Goal: Task Accomplishment & Management: Use online tool/utility

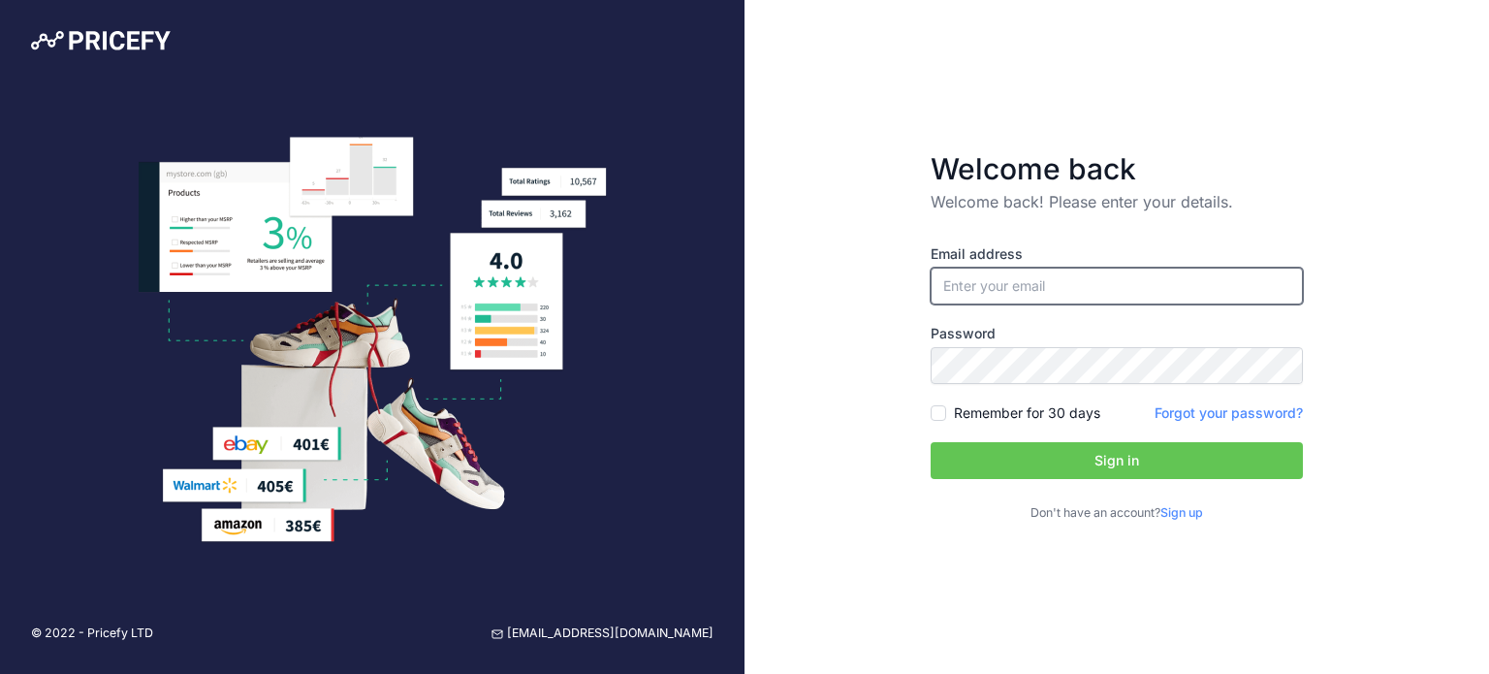
click at [977, 300] on input "email" at bounding box center [1117, 286] width 372 height 37
click at [1039, 286] on input "email" at bounding box center [1117, 286] width 372 height 37
click at [1054, 294] on input "email" at bounding box center [1117, 286] width 372 height 37
type input "[EMAIL_ADDRESS][DOMAIN_NAME]"
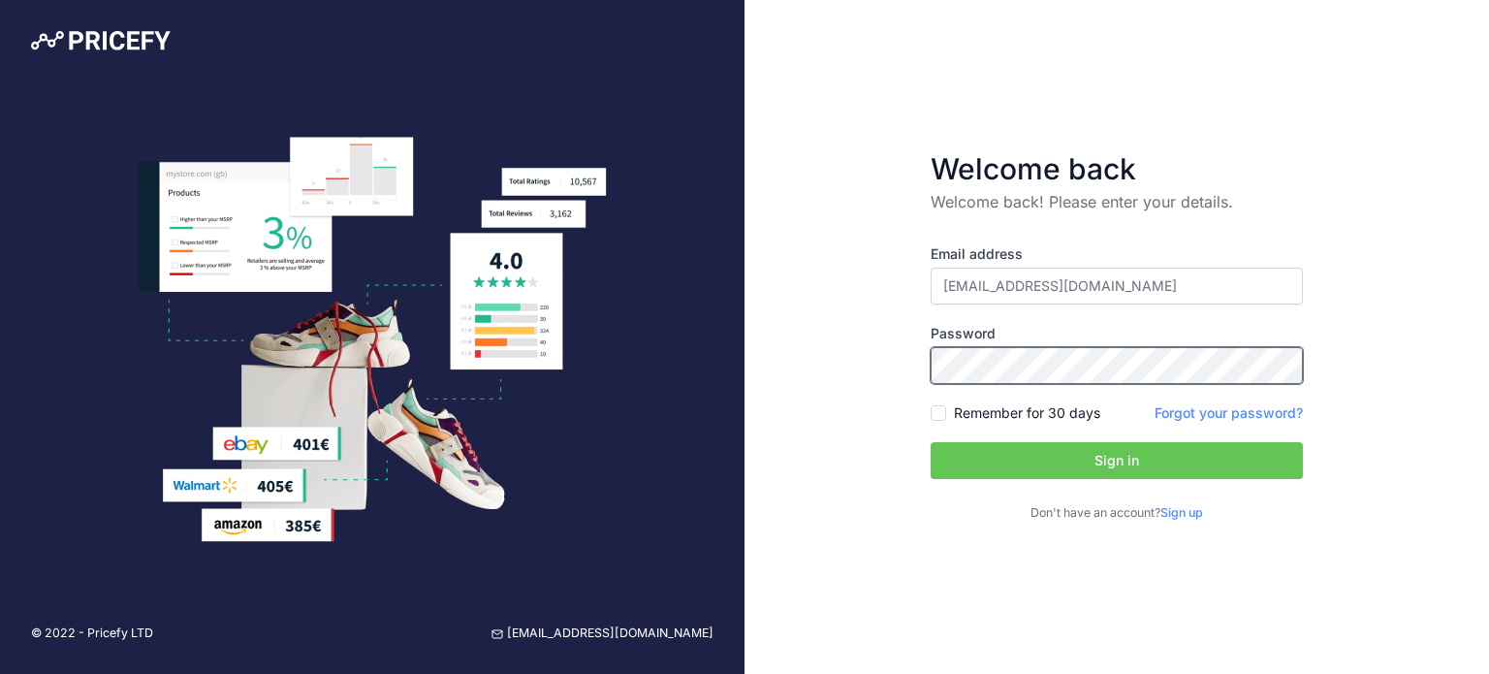
click at [931, 442] on button "Sign in" at bounding box center [1117, 460] width 372 height 37
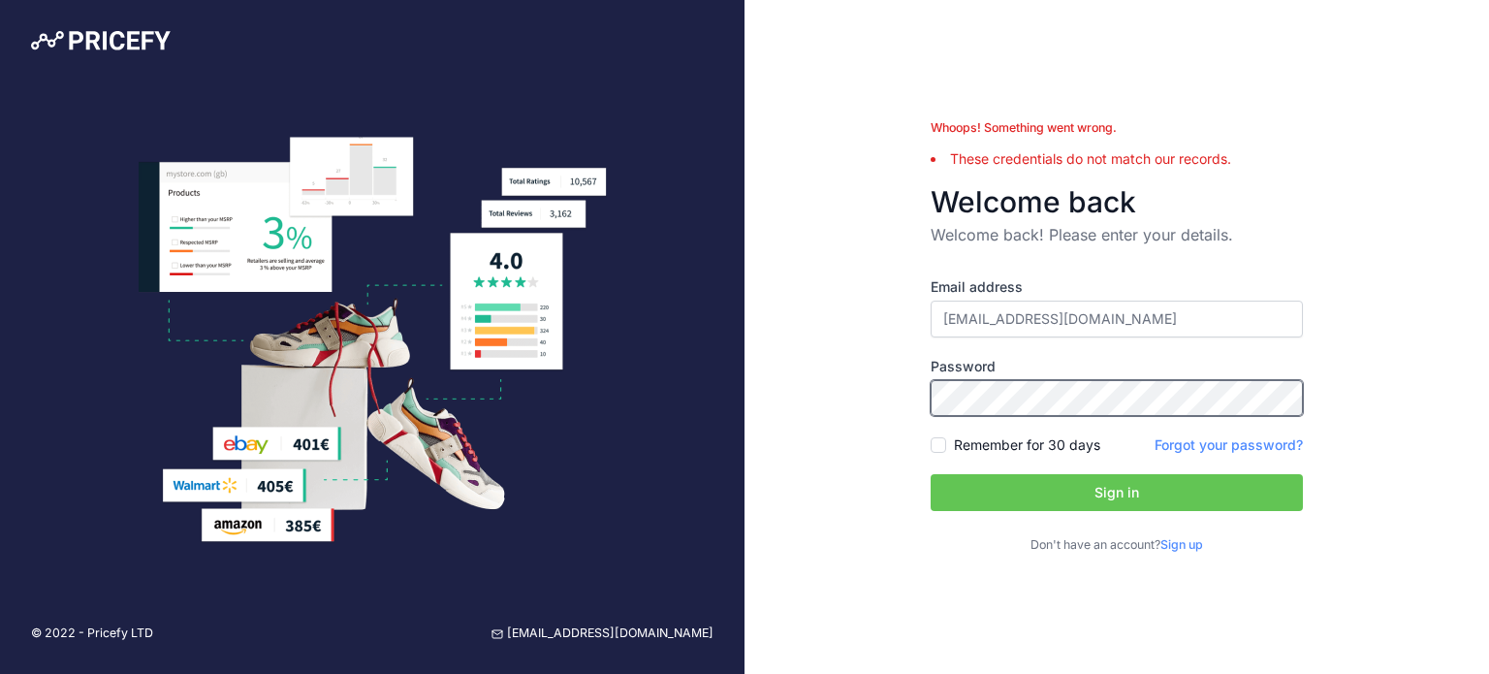
click at [931, 474] on button "Sign in" at bounding box center [1117, 492] width 372 height 37
click at [1262, 445] on link "Forgot your password?" at bounding box center [1229, 444] width 148 height 16
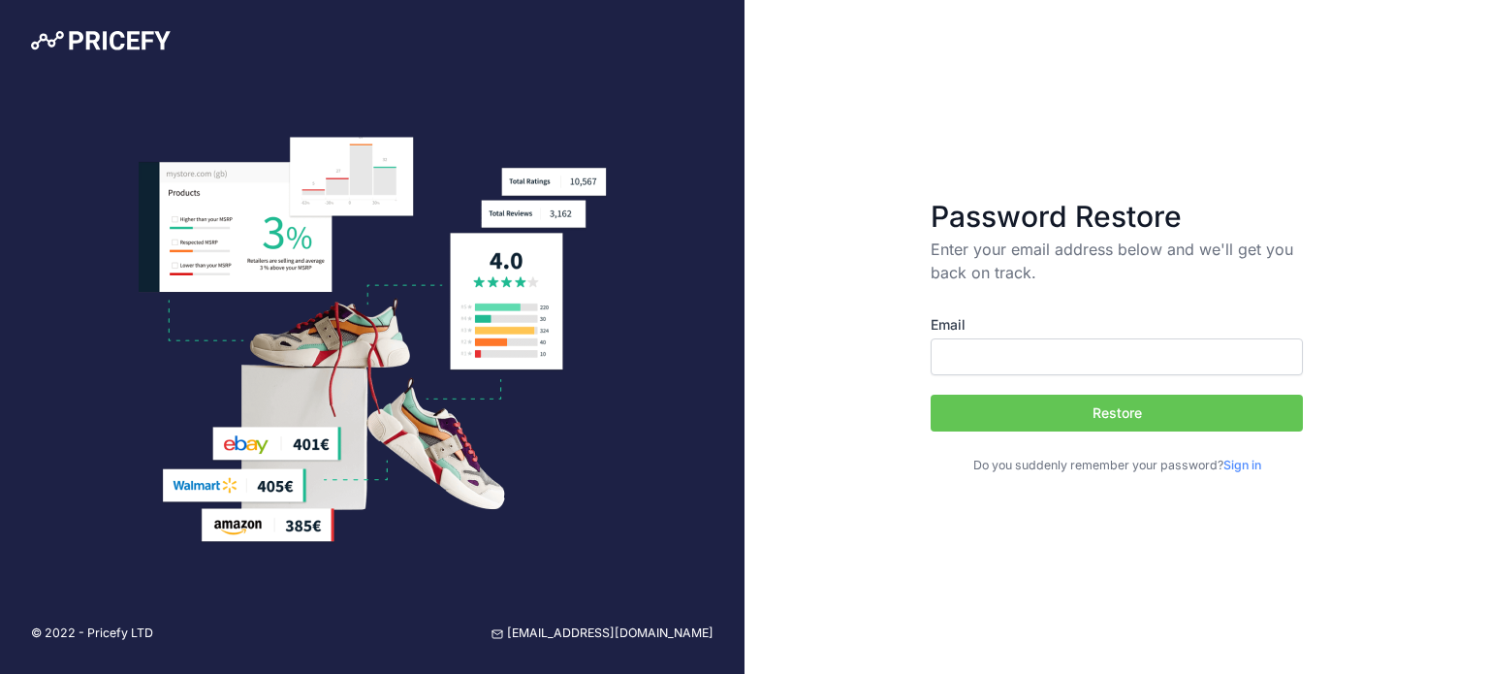
click at [1024, 358] on input "Email" at bounding box center [1117, 356] width 372 height 37
type input "[EMAIL_ADDRESS][DOMAIN_NAME]"
click at [1093, 406] on button "Restore" at bounding box center [1117, 413] width 372 height 37
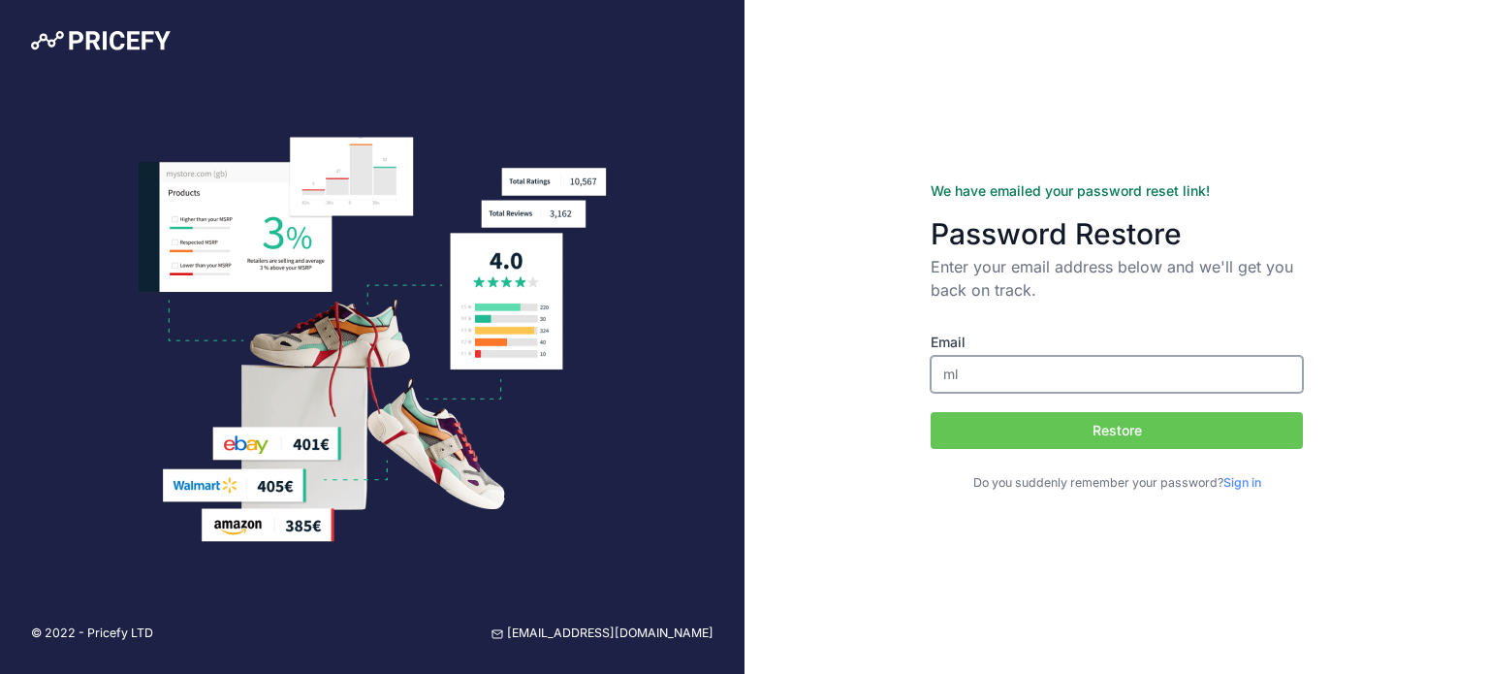
type input "[EMAIL_ADDRESS][DOMAIN_NAME]"
click at [1088, 427] on button "Restore" at bounding box center [1117, 430] width 372 height 37
click at [1009, 380] on input "Email" at bounding box center [1117, 374] width 372 height 37
type input "[EMAIL_ADDRESS][DOMAIN_NAME]"
click at [1082, 435] on button "Restore" at bounding box center [1117, 430] width 372 height 37
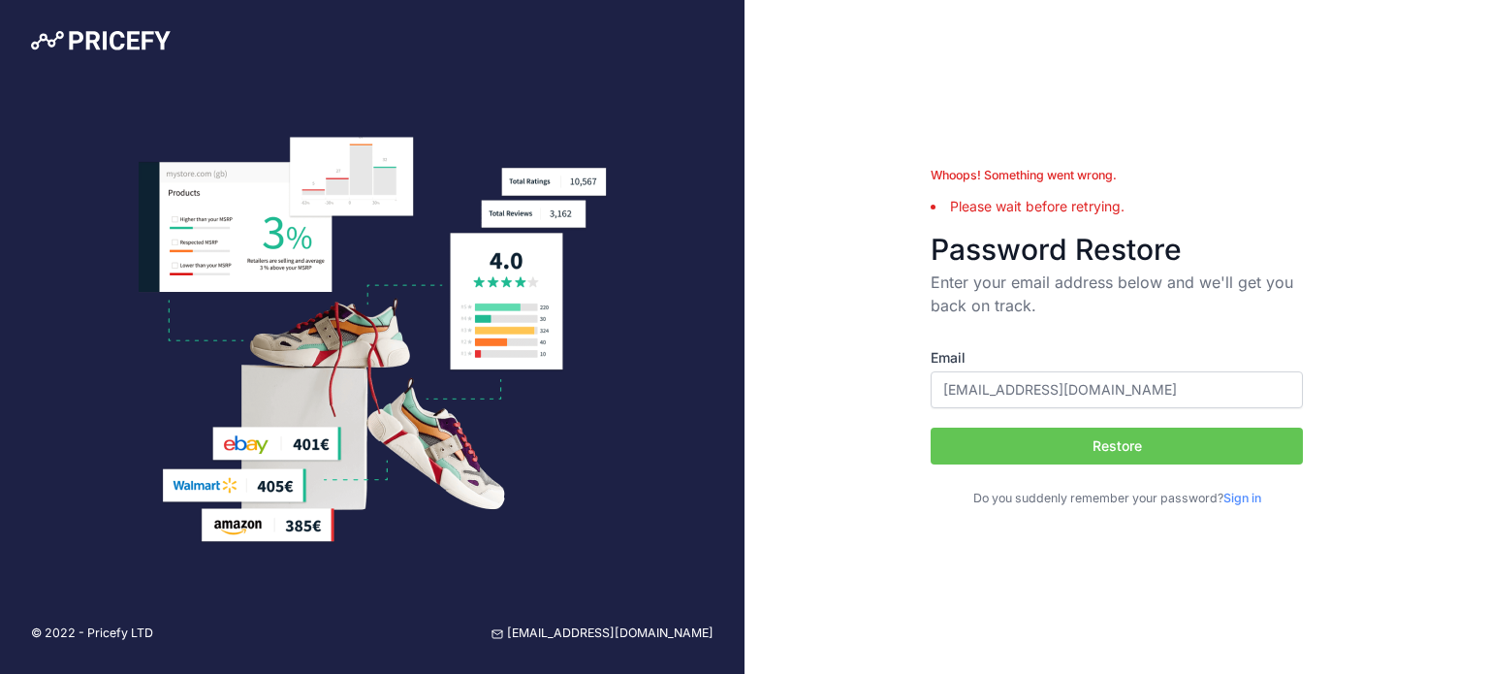
click at [1191, 387] on input "mlfournier@groupeeleganza.ca" at bounding box center [1117, 389] width 372 height 37
click at [1108, 453] on button "Restore" at bounding box center [1117, 446] width 372 height 37
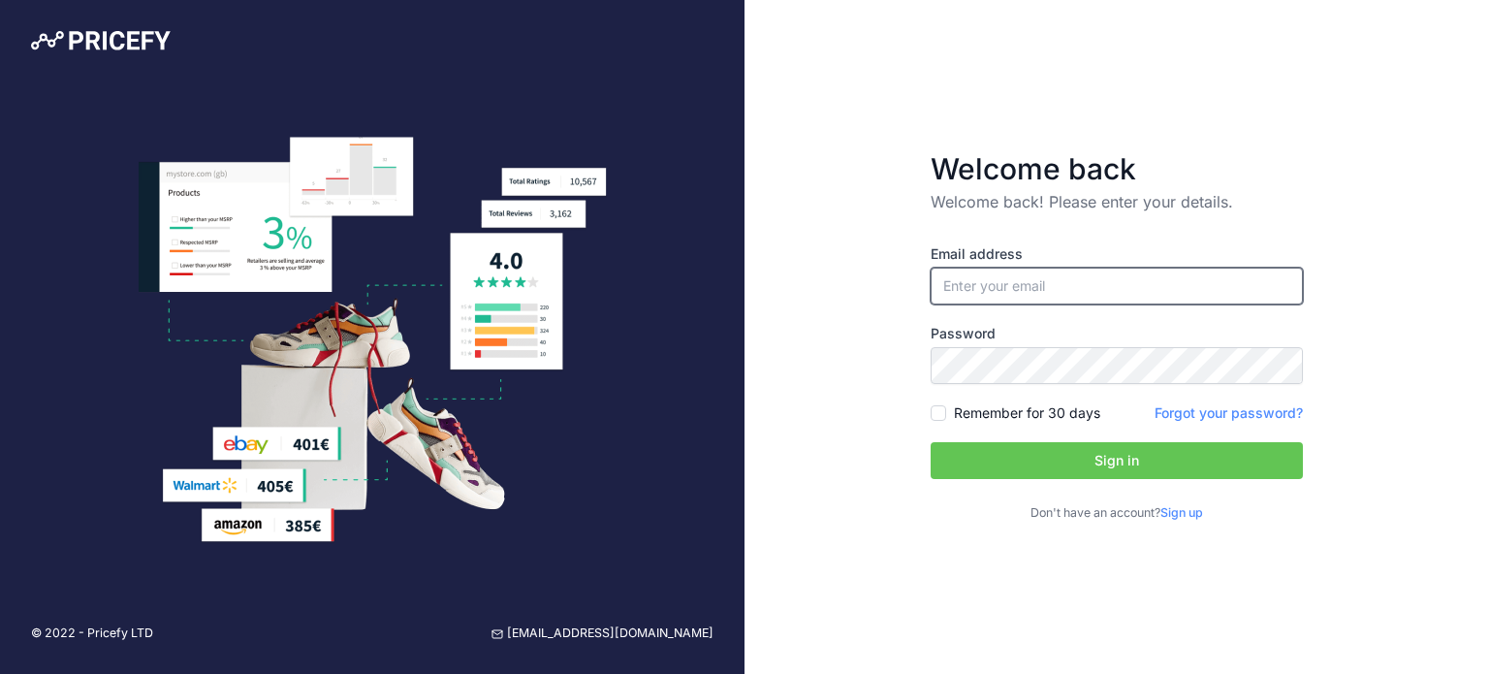
click at [1109, 292] on input "email" at bounding box center [1117, 286] width 372 height 37
type input "[EMAIL_ADDRESS][DOMAIN_NAME]"
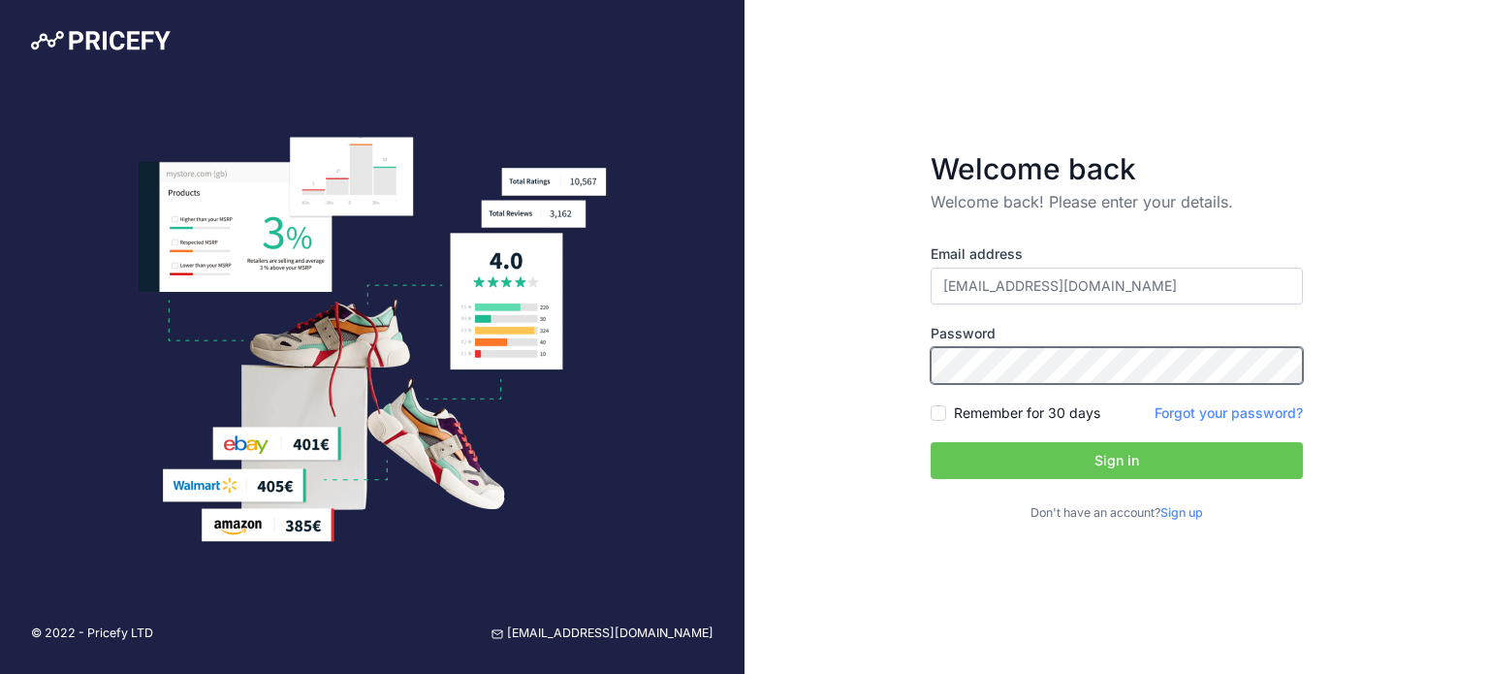
click at [931, 442] on button "Sign in" at bounding box center [1117, 460] width 372 height 37
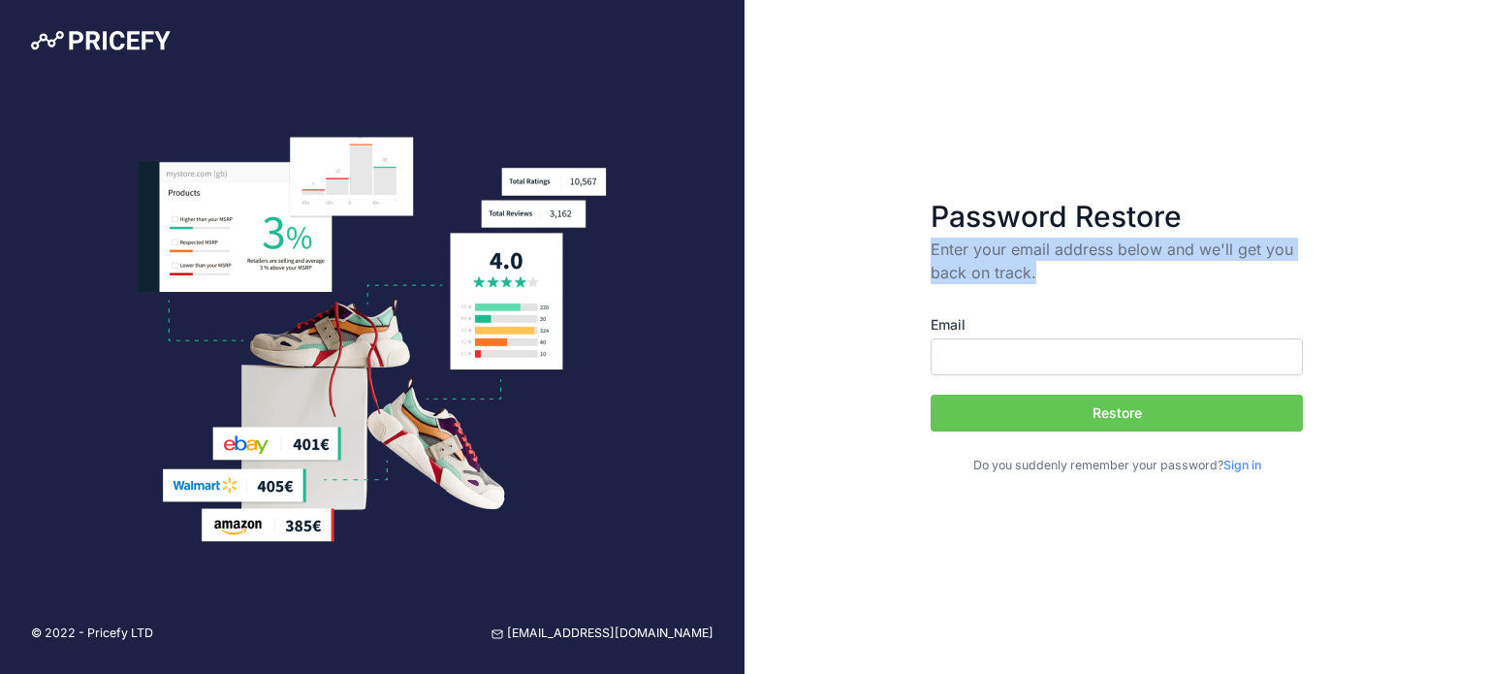
drag, startPoint x: 1043, startPoint y: 273, endPoint x: 920, endPoint y: 259, distance: 124.0
click at [920, 259] on div "Password Restore Enter your email address below and we'll get you back on track…" at bounding box center [1117, 337] width 745 height 674
copy p "Enter your email address below and we'll get you back on track."
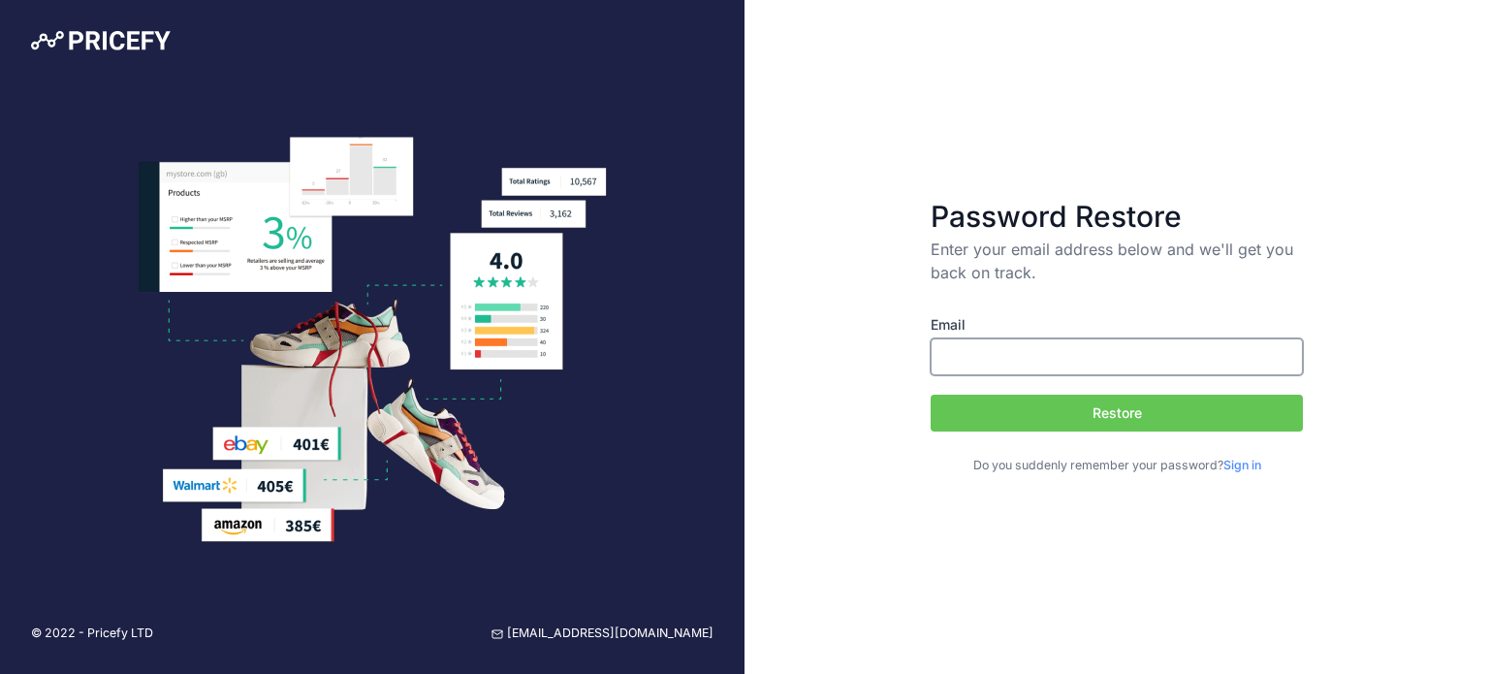
click at [1016, 364] on input "Email" at bounding box center [1117, 356] width 372 height 37
type input "mlfournier@groupeeleganza.ca"
click at [1098, 416] on button "Restore" at bounding box center [1117, 413] width 372 height 37
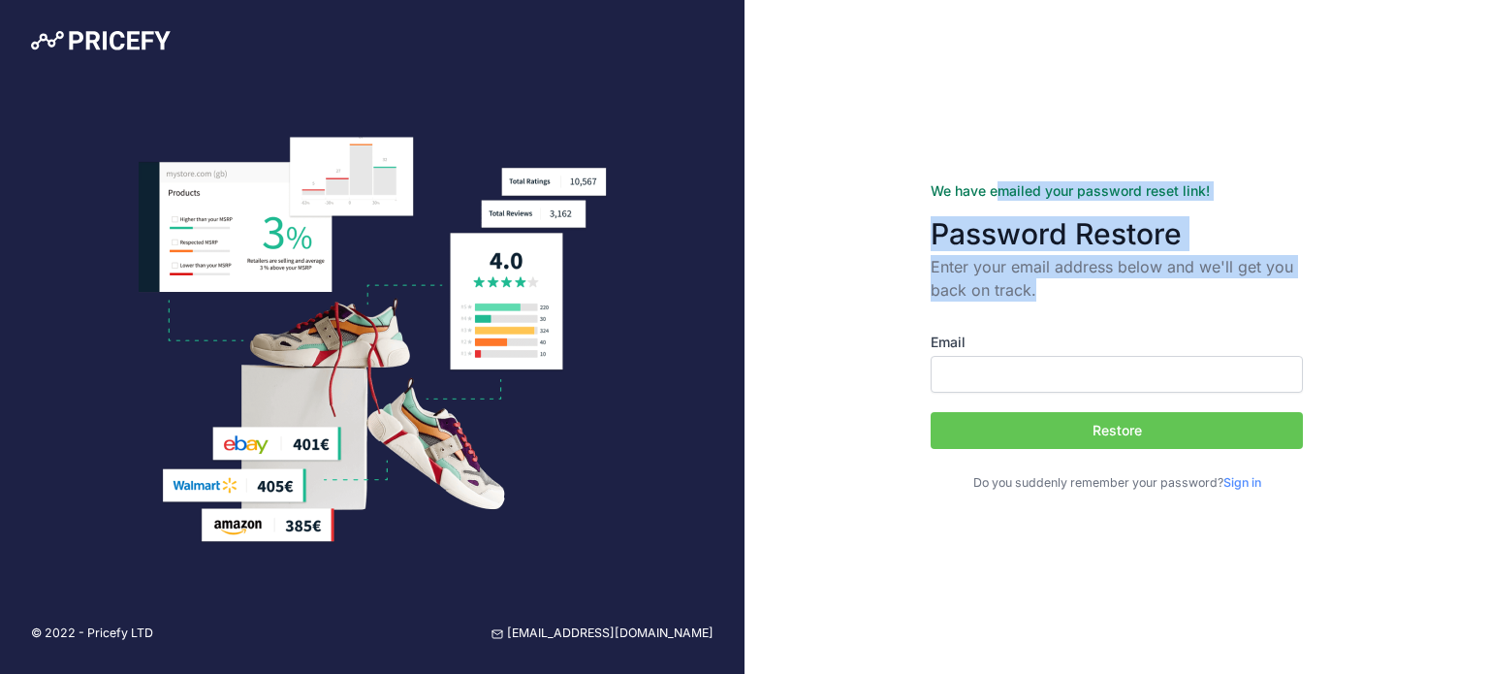
drag, startPoint x: 1075, startPoint y: 290, endPoint x: 904, endPoint y: 193, distance: 197.1
click at [904, 193] on div "We have emailed your password reset link! Password Restore Enter your email add…" at bounding box center [1117, 337] width 745 height 674
copy form "We have emailed your password reset link! Password Restore Enter your email add…"
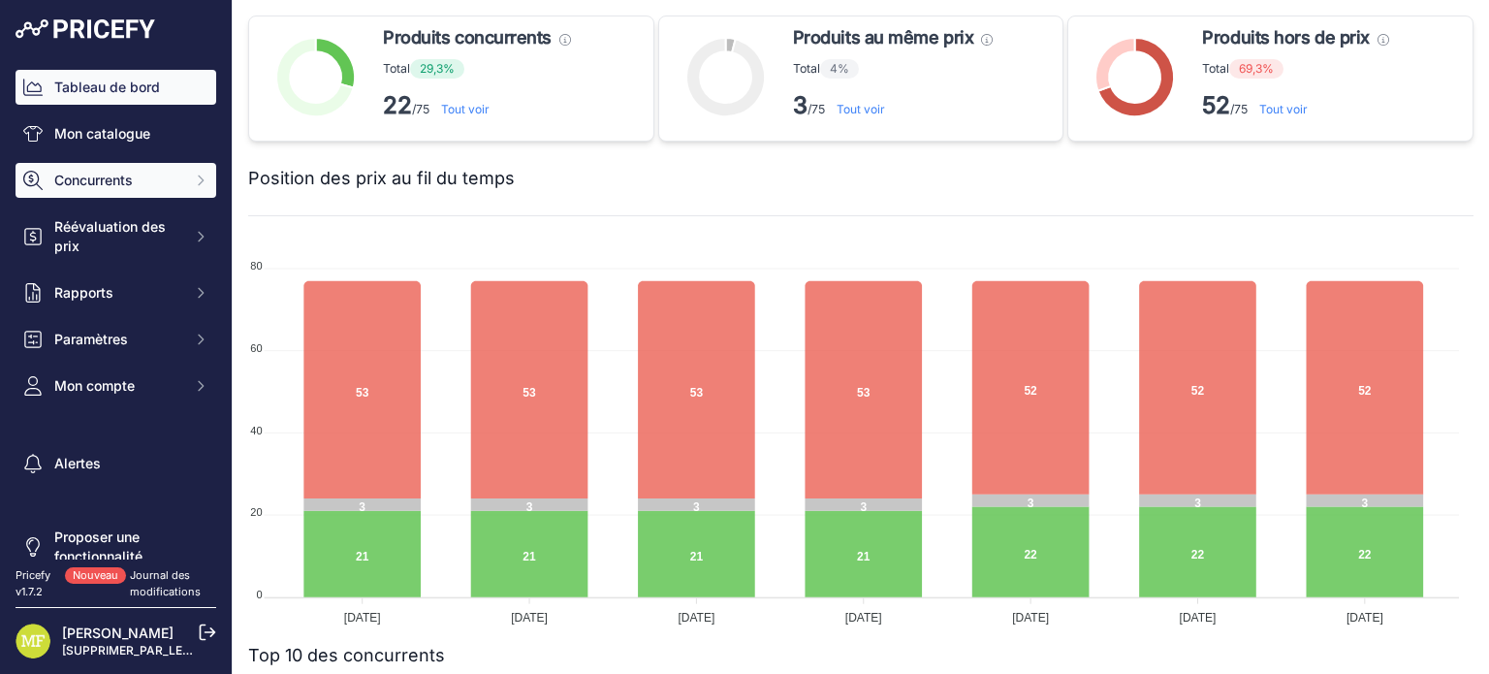
click at [148, 182] on span "Concurrents" at bounding box center [117, 180] width 127 height 19
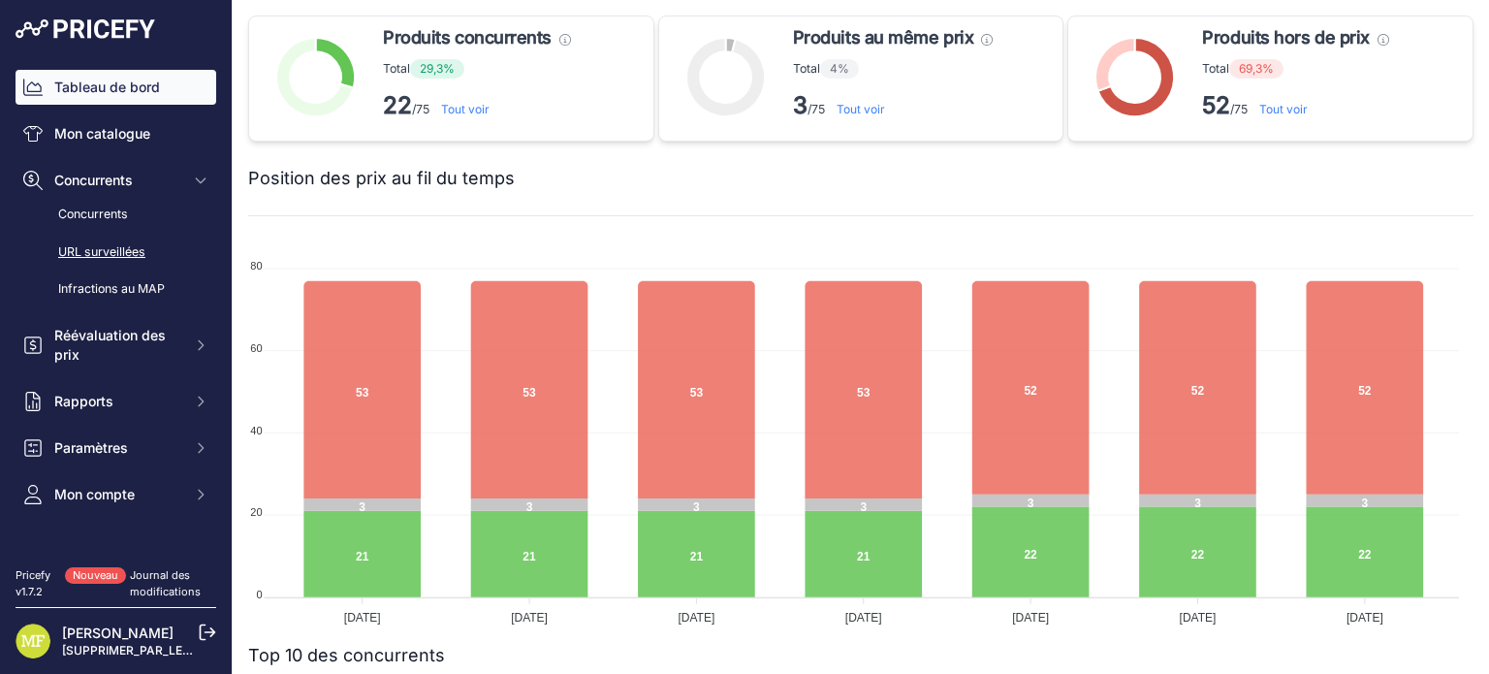
click at [136, 251] on font "URL surveillées" at bounding box center [101, 251] width 87 height 15
click at [106, 247] on font "URL surveillées" at bounding box center [101, 251] width 87 height 15
click at [112, 246] on font "URL surveillées" at bounding box center [101, 251] width 87 height 15
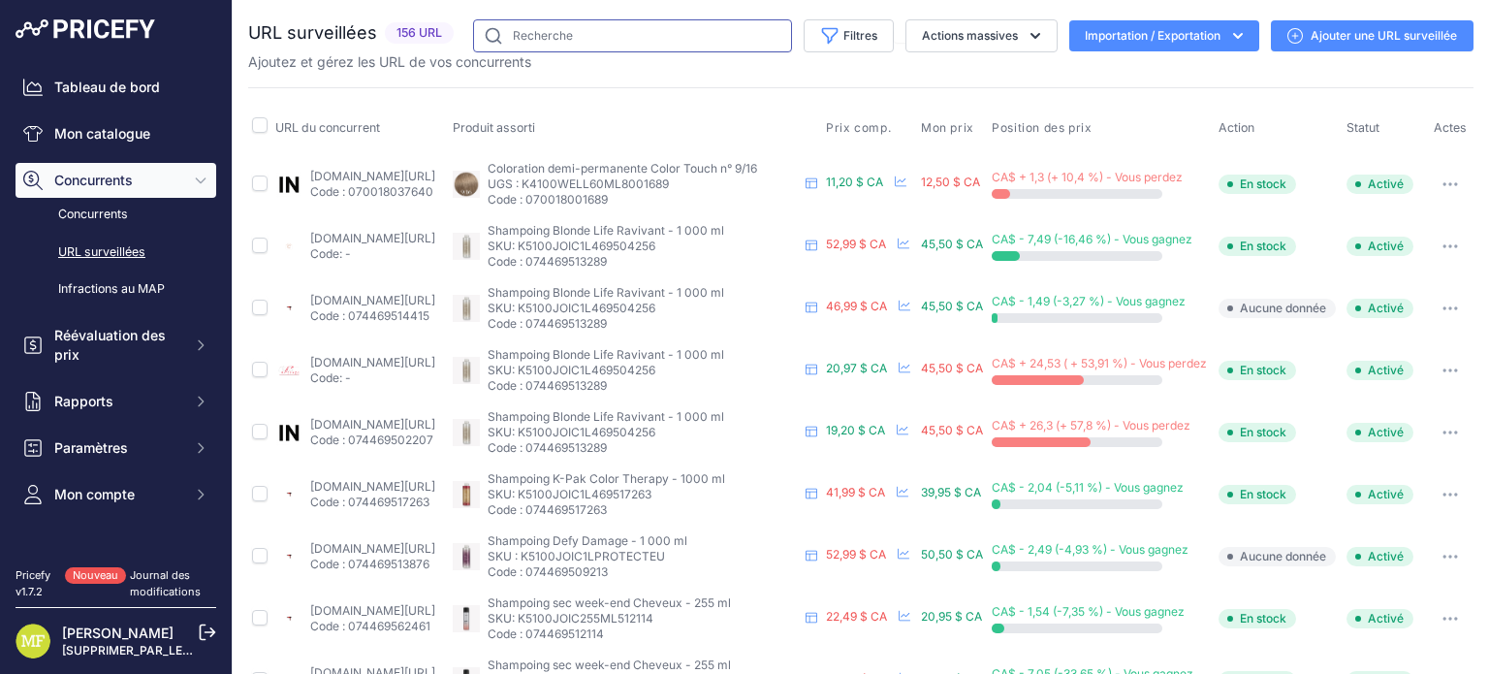
click at [557, 31] on input "text" at bounding box center [632, 35] width 319 height 33
drag, startPoint x: 557, startPoint y: 31, endPoint x: 116, endPoint y: 249, distance: 491.3
click at [116, 249] on font "URL surveillées" at bounding box center [101, 251] width 87 height 15
click at [112, 206] on font "Concurrents" at bounding box center [93, 215] width 70 height 18
click at [1334, 34] on font "Ajouter une URL surveillée" at bounding box center [1384, 35] width 146 height 15
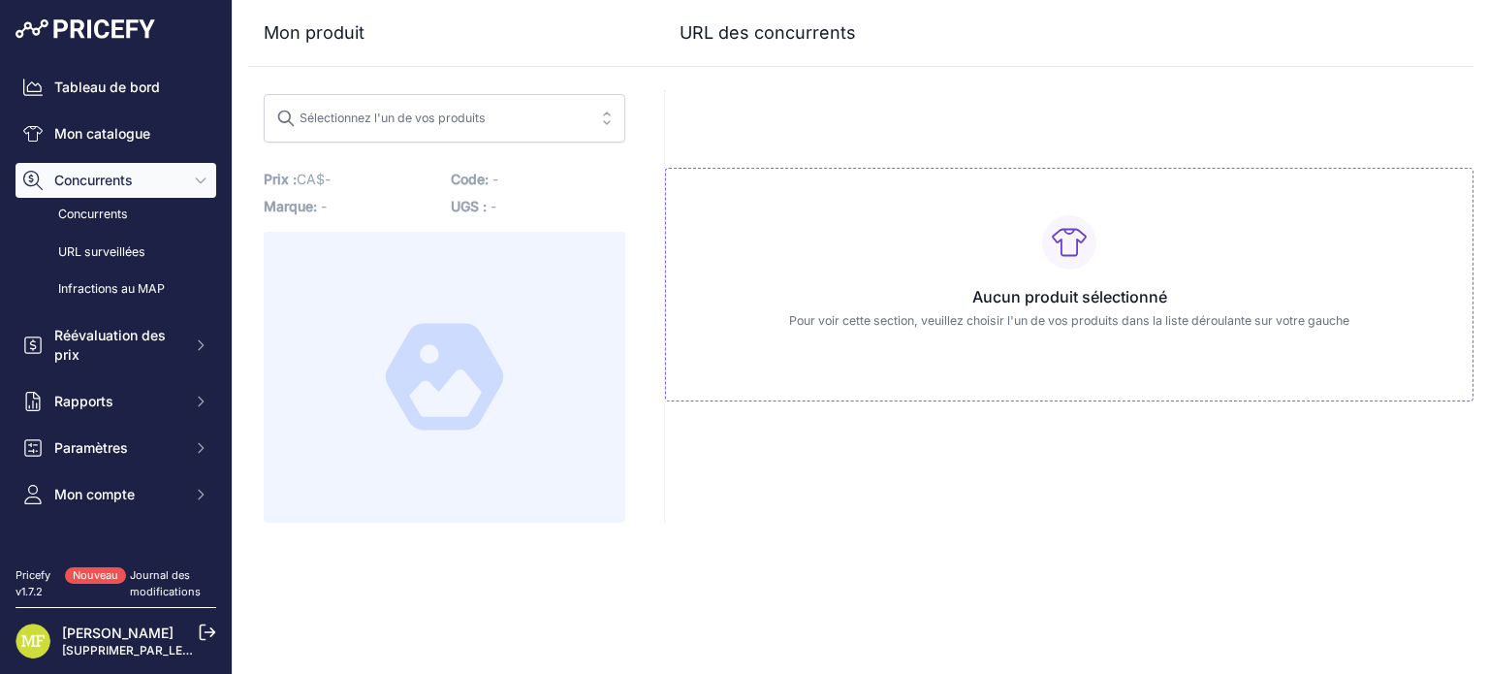
click at [363, 115] on font "Sélectionnez l'un de vos produits" at bounding box center [393, 118] width 186 height 15
